Goal: Task Accomplishment & Management: Use online tool/utility

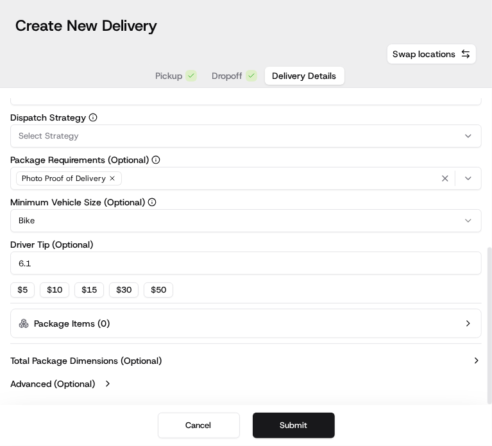
click at [38, 266] on input "6.1" at bounding box center [245, 262] width 471 height 23
type input "6.15"
click at [310, 427] on button "Submit" at bounding box center [294, 425] width 82 height 26
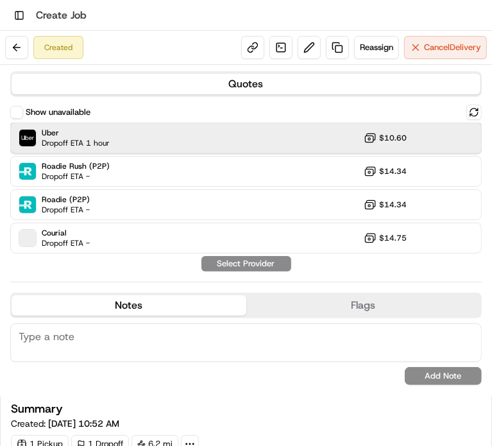
click at [144, 139] on div "Uber Dropoff ETA 1 hour $10.60" at bounding box center [245, 137] width 471 height 31
click at [223, 264] on button "Assign Provider" at bounding box center [246, 263] width 91 height 15
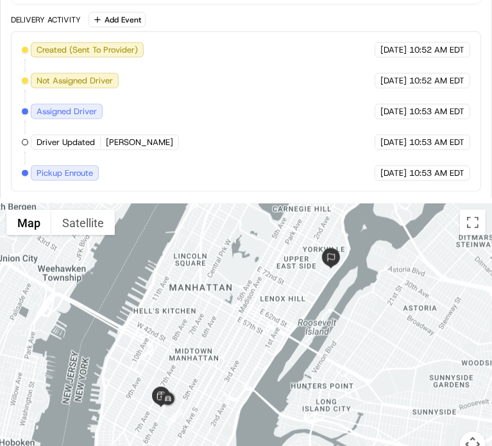
scroll to position [897, 0]
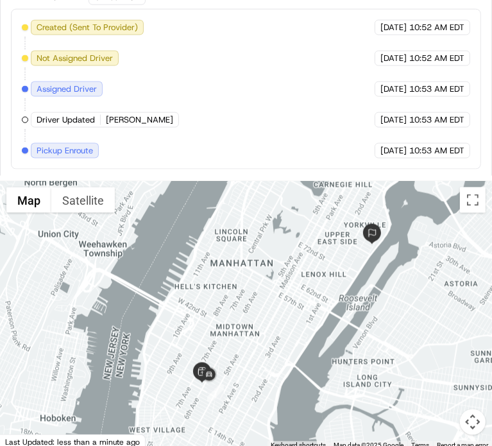
drag, startPoint x: 251, startPoint y: 320, endPoint x: 292, endPoint y: 320, distance: 41.7
click at [292, 320] on div at bounding box center [246, 315] width 492 height 269
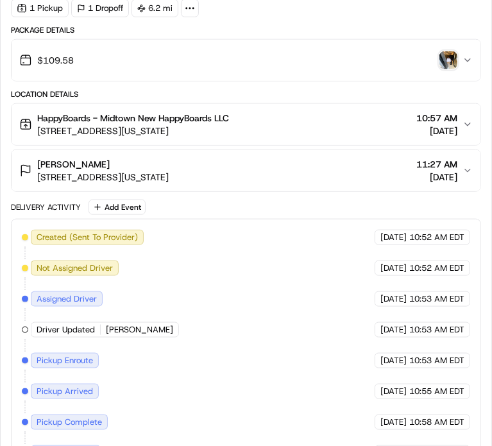
scroll to position [668, 0]
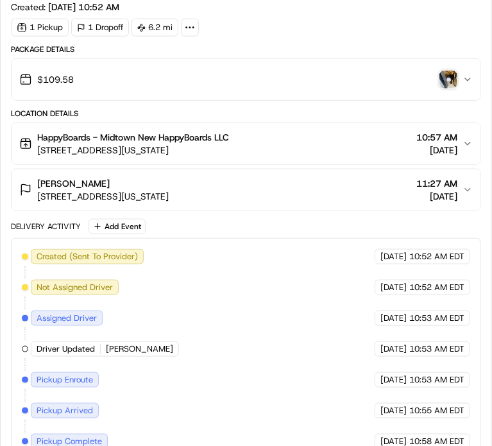
click at [441, 74] on img "button" at bounding box center [448, 80] width 18 height 18
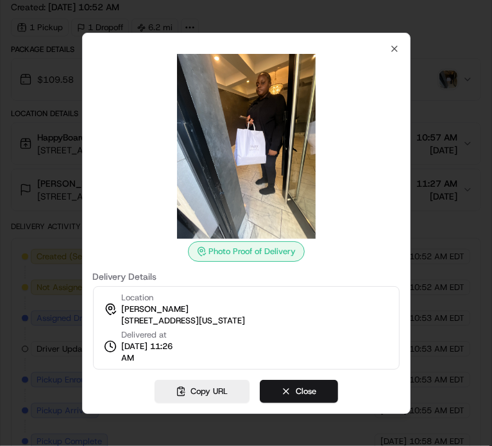
click at [395, 55] on div at bounding box center [246, 146] width 306 height 185
click at [389, 47] on icon "button" at bounding box center [394, 49] width 10 height 10
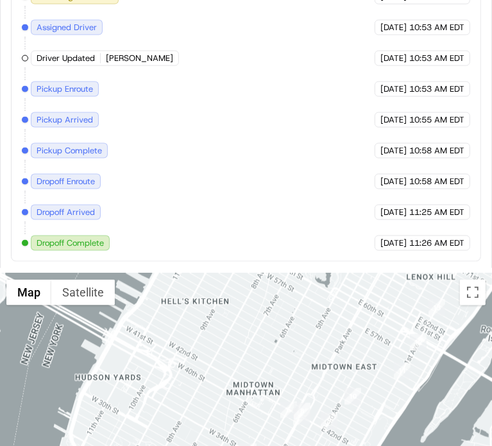
scroll to position [989, 0]
